Goal: Task Accomplishment & Management: Manage account settings

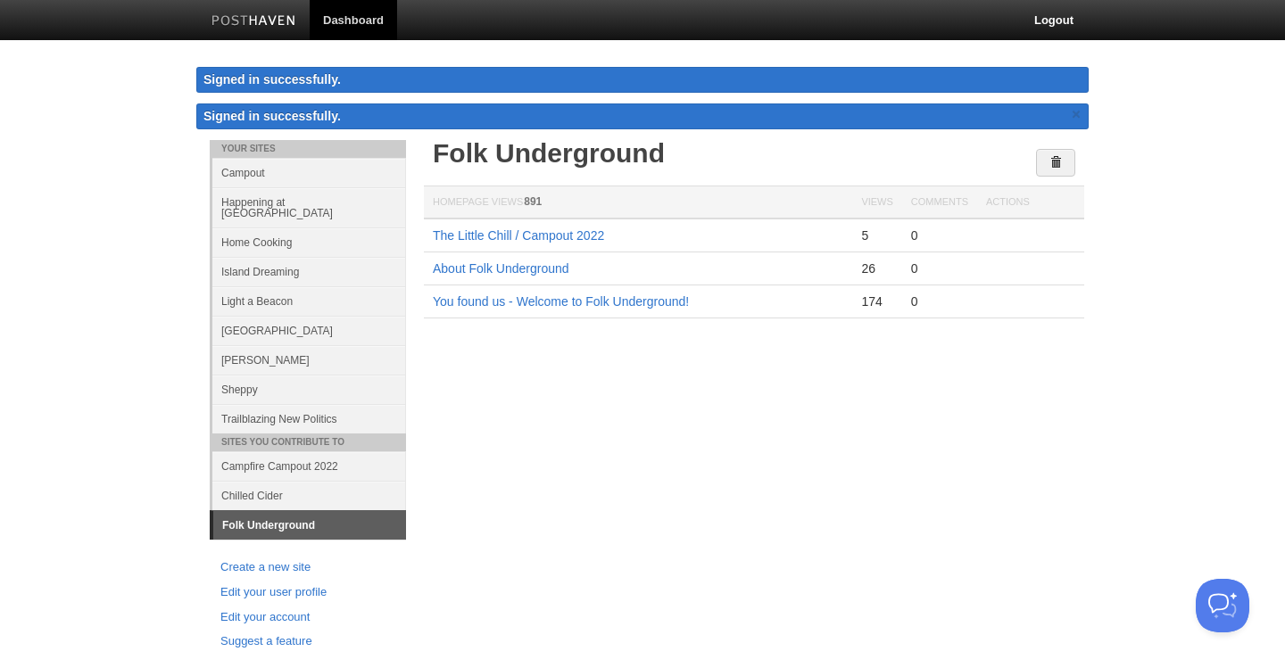
click at [301, 207] on link "Happening at [GEOGRAPHIC_DATA]" at bounding box center [309, 207] width 194 height 40
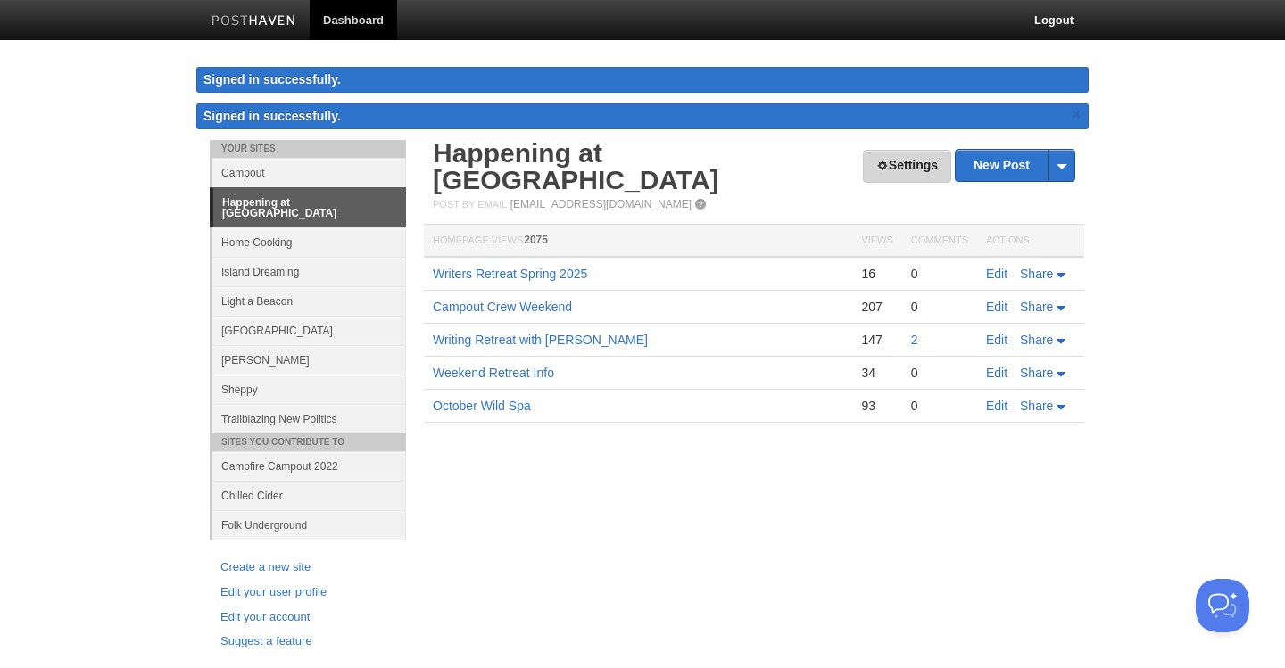
click at [902, 158] on link "Settings" at bounding box center [907, 166] width 88 height 33
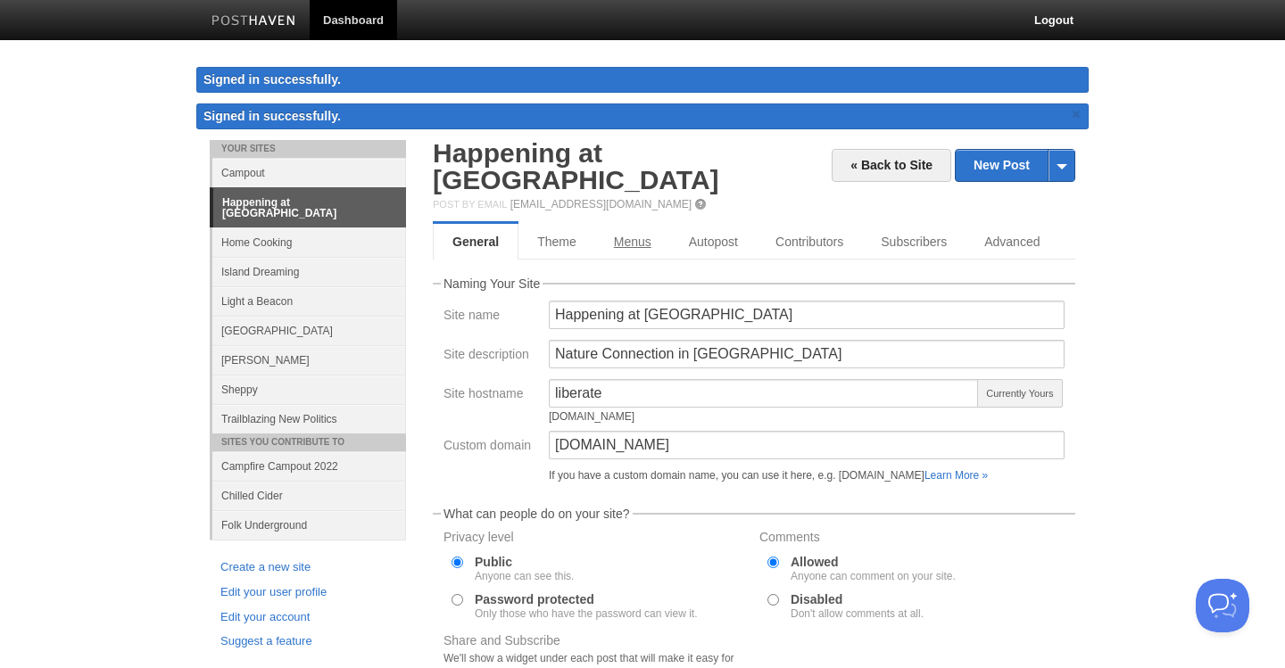
click at [641, 224] on link "Menus" at bounding box center [632, 242] width 75 height 36
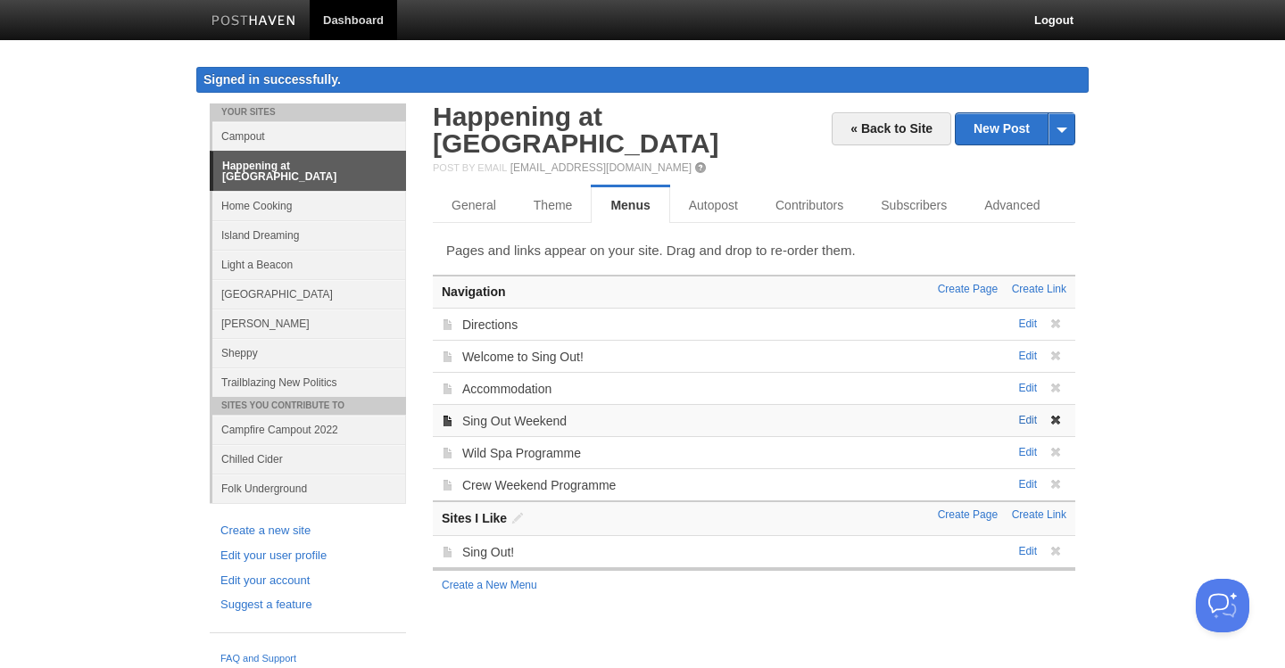
click at [1030, 414] on link "Edit" at bounding box center [1027, 420] width 19 height 12
click at [1031, 382] on link "Edit" at bounding box center [1027, 388] width 19 height 12
click at [513, 382] on link "Accommodation" at bounding box center [506, 389] width 89 height 14
